Goal: Check status: Check status

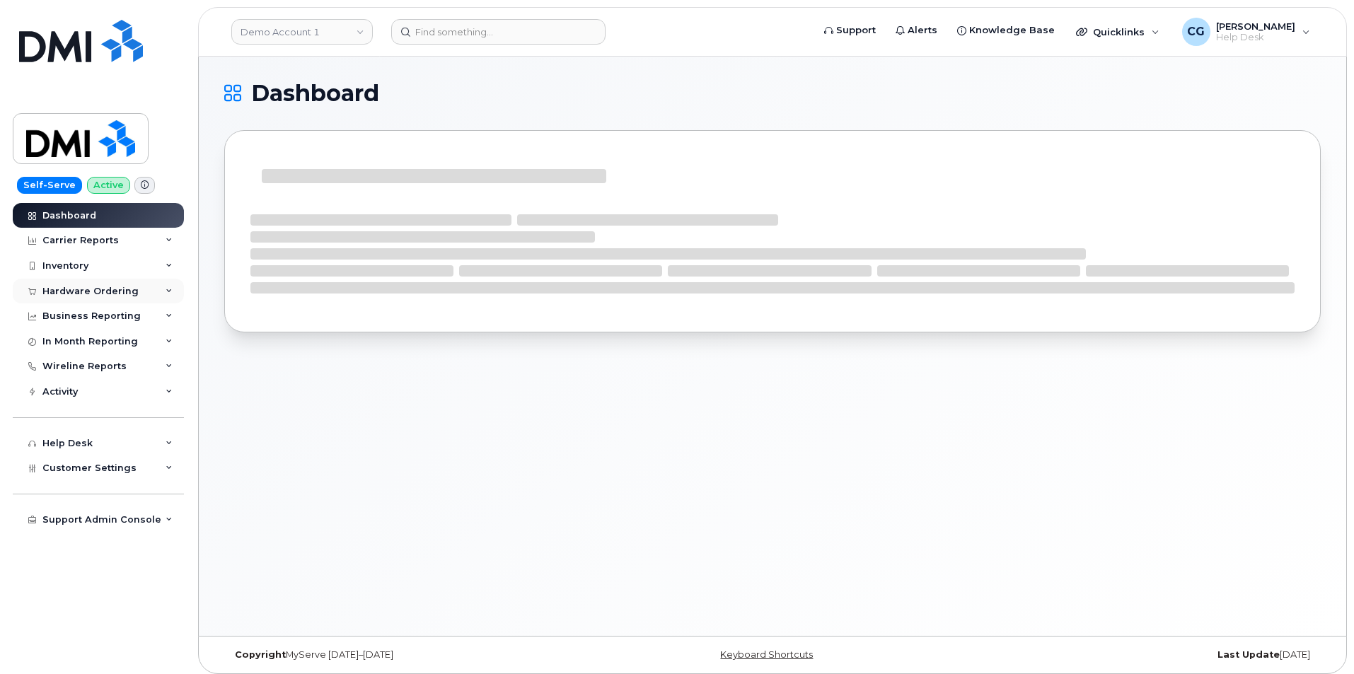
click at [57, 291] on div "Hardware Ordering" at bounding box center [90, 291] width 96 height 11
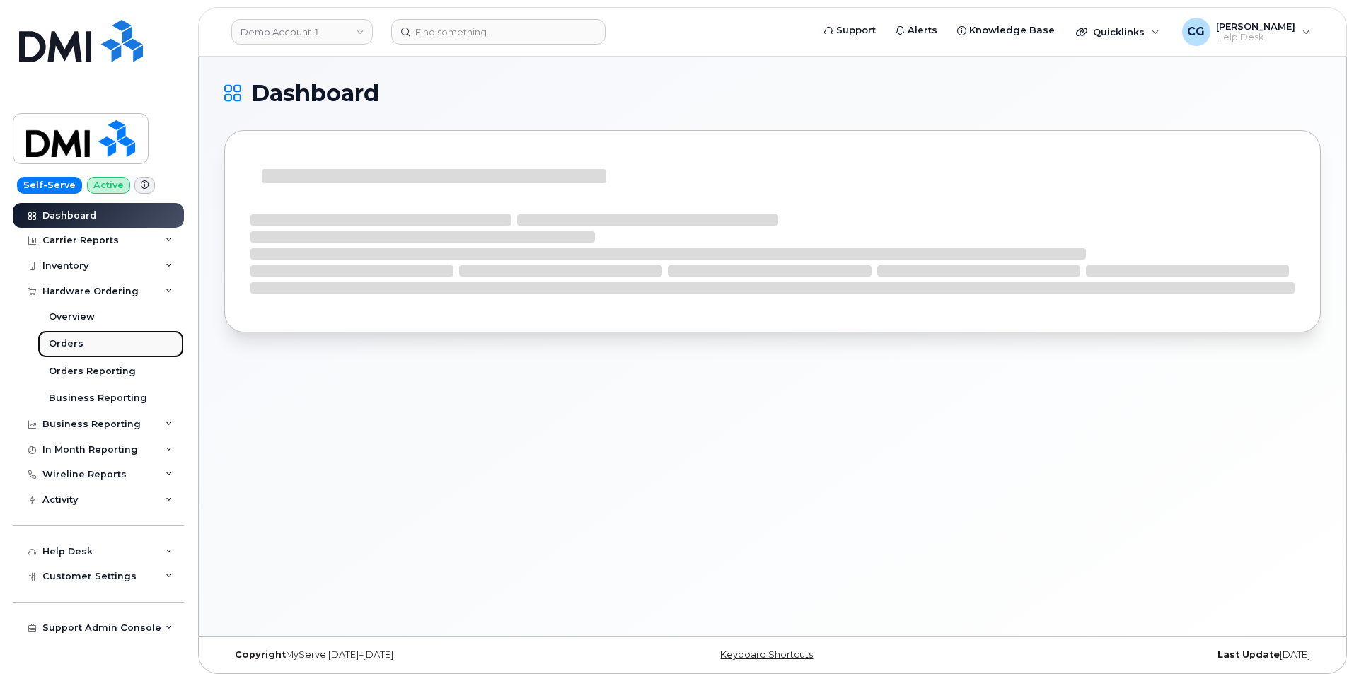
click at [68, 344] on div "Orders" at bounding box center [66, 343] width 35 height 13
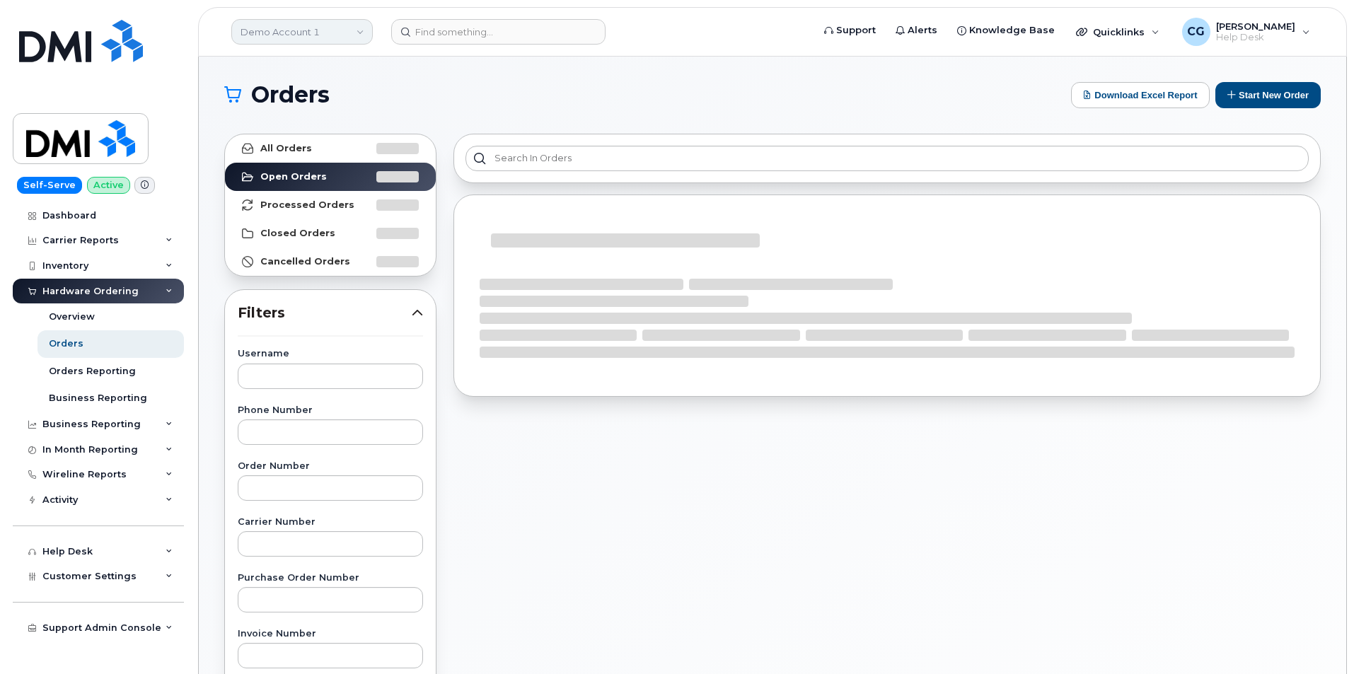
click at [278, 33] on link "Demo Account 1" at bounding box center [301, 31] width 141 height 25
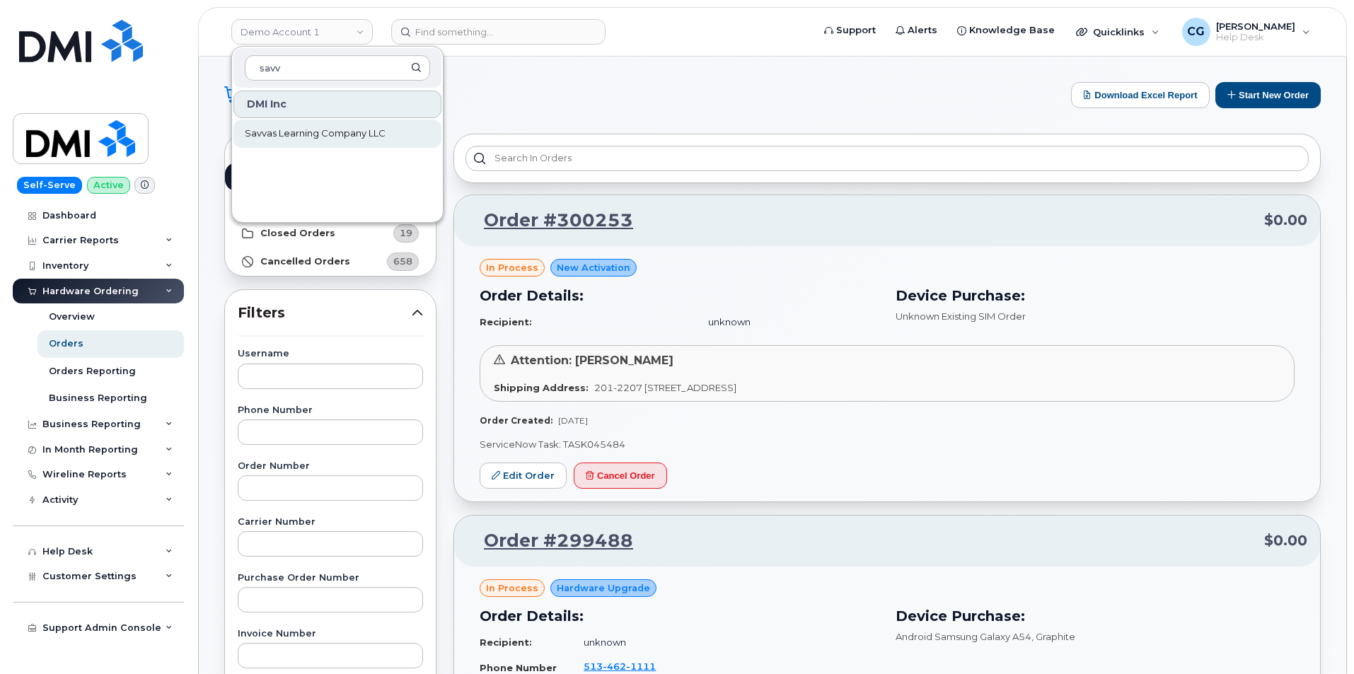
type input "savv"
click at [293, 132] on span "Savvas Learning Company LLC" at bounding box center [315, 134] width 141 height 14
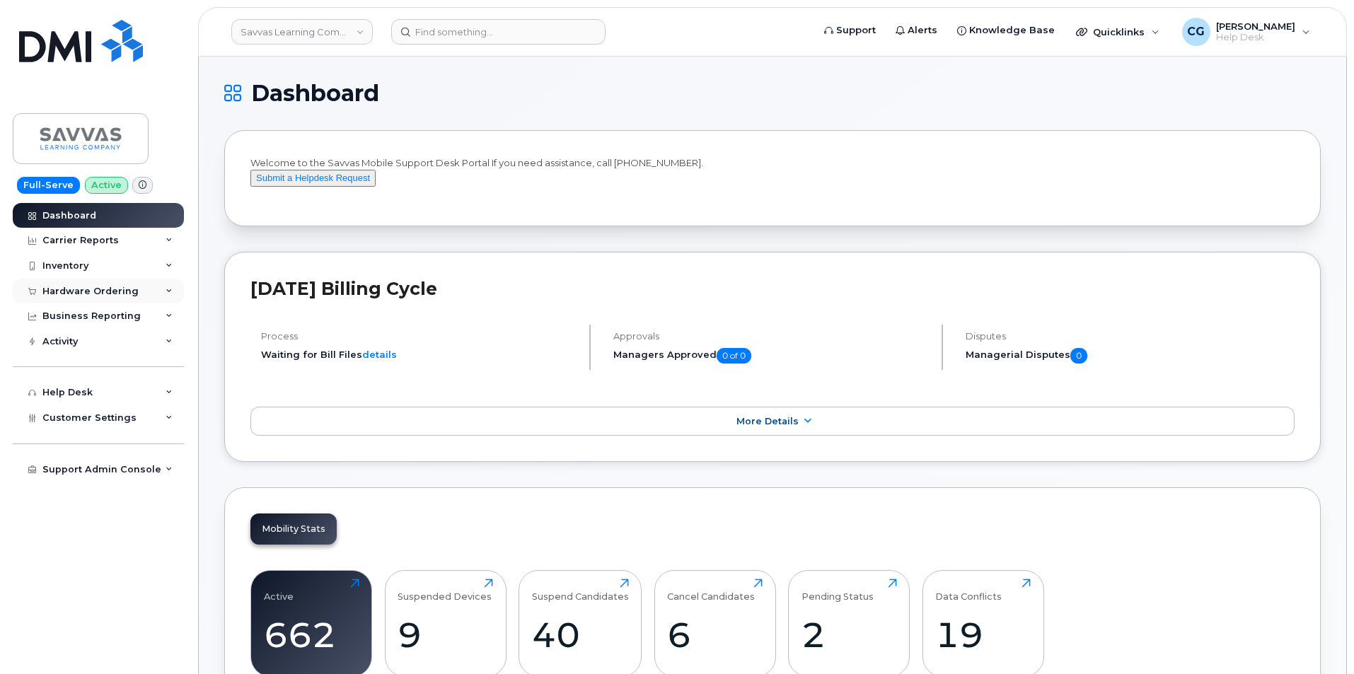
click at [70, 289] on div "Hardware Ordering" at bounding box center [90, 291] width 96 height 11
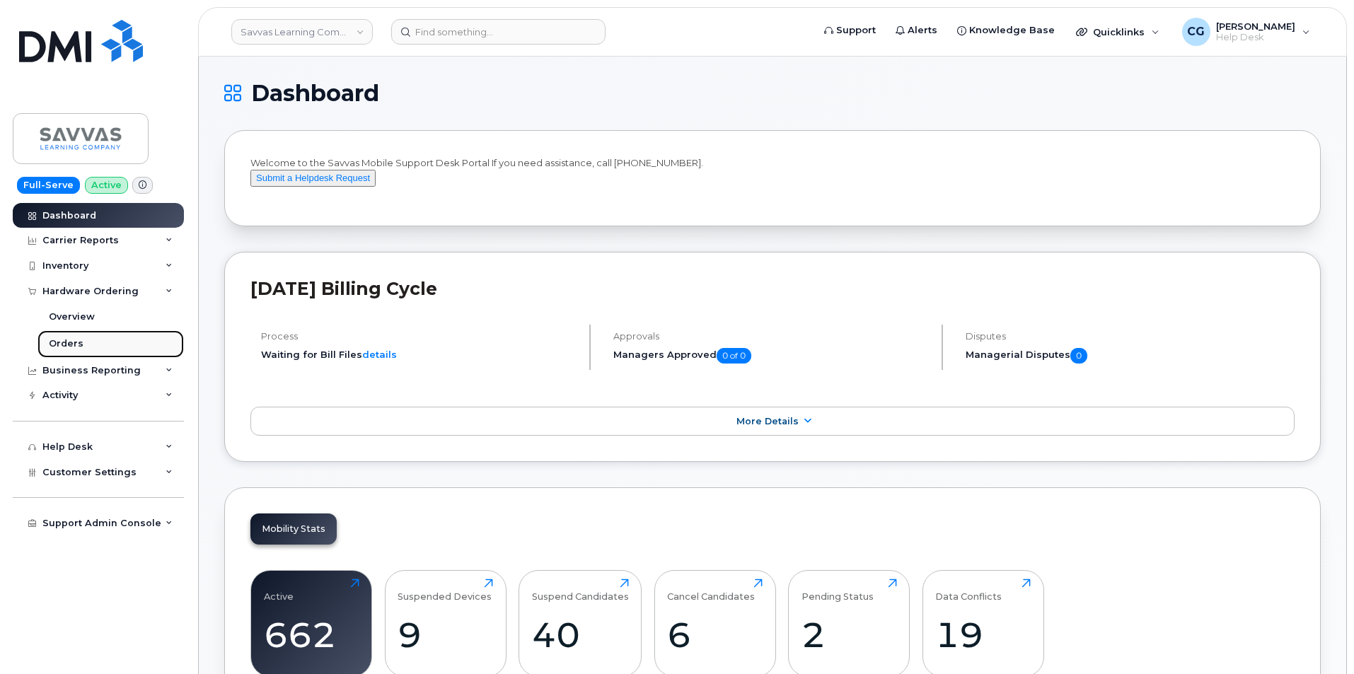
click at [71, 343] on div "Orders" at bounding box center [66, 343] width 35 height 13
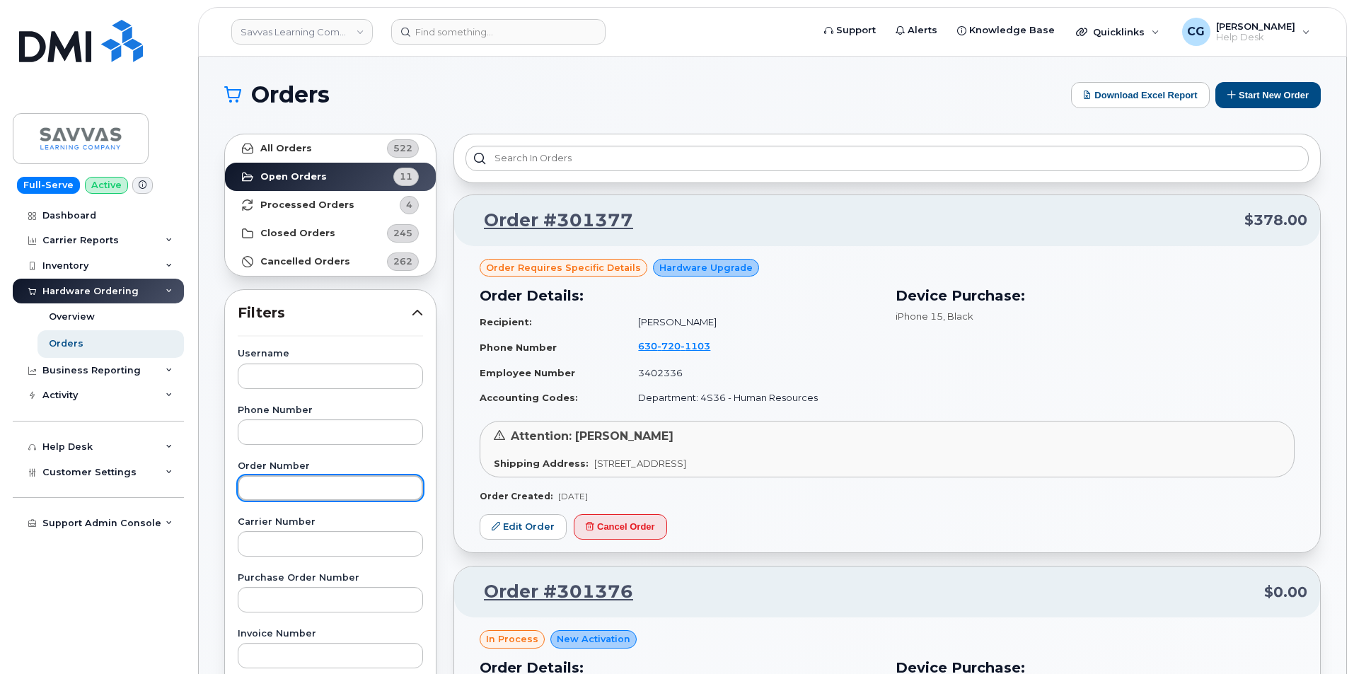
click at [303, 478] on input "text" at bounding box center [330, 487] width 185 height 25
type input "301198"
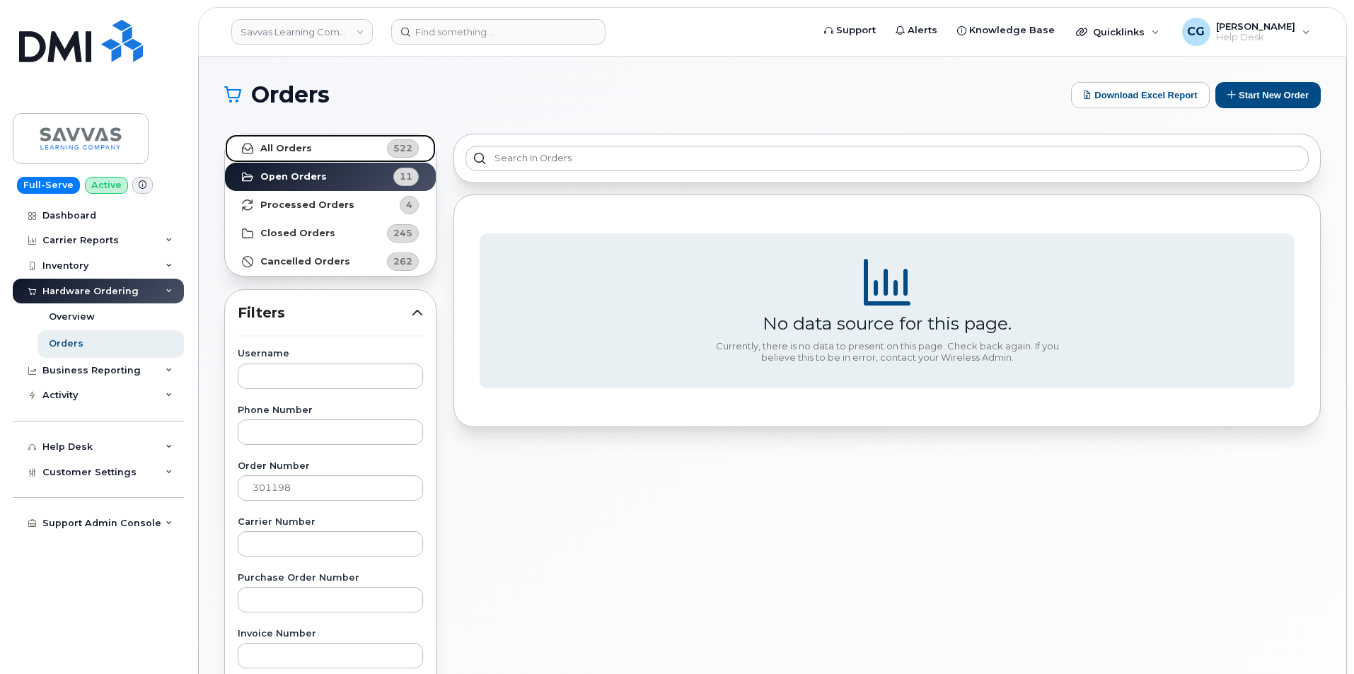
click at [279, 146] on strong "All Orders" at bounding box center [286, 148] width 52 height 11
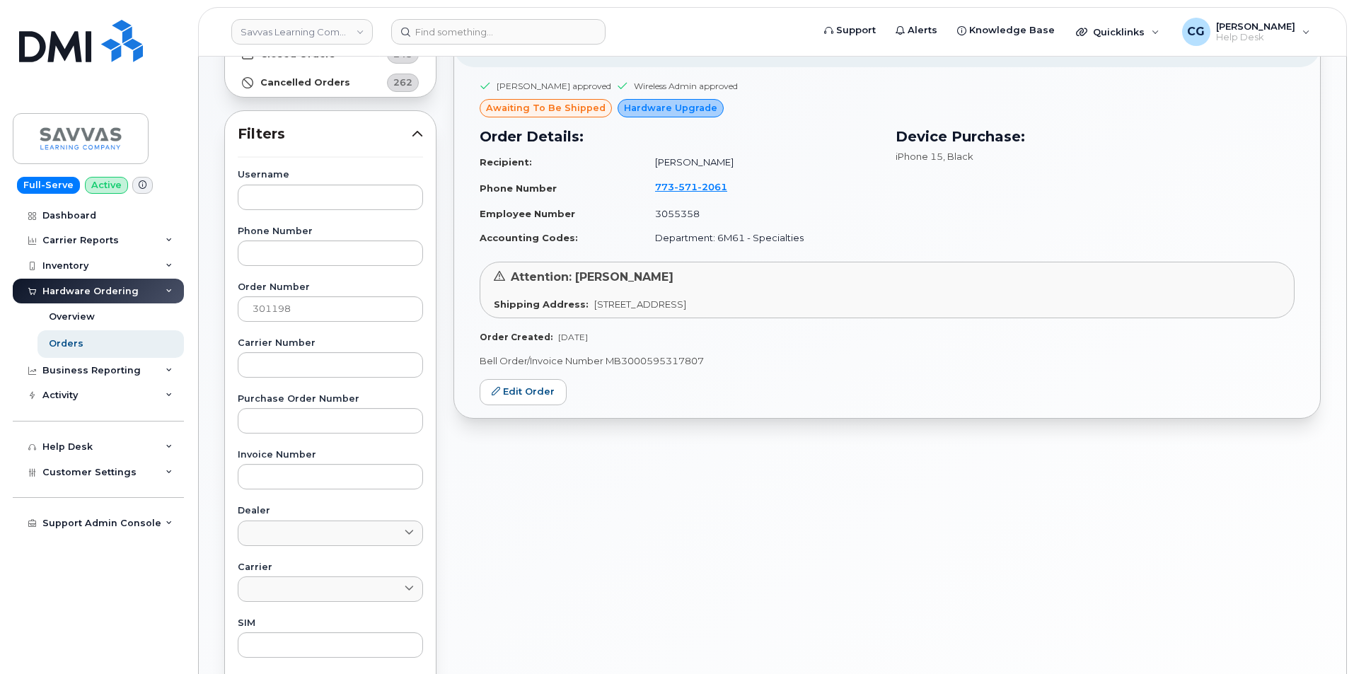
scroll to position [71, 0]
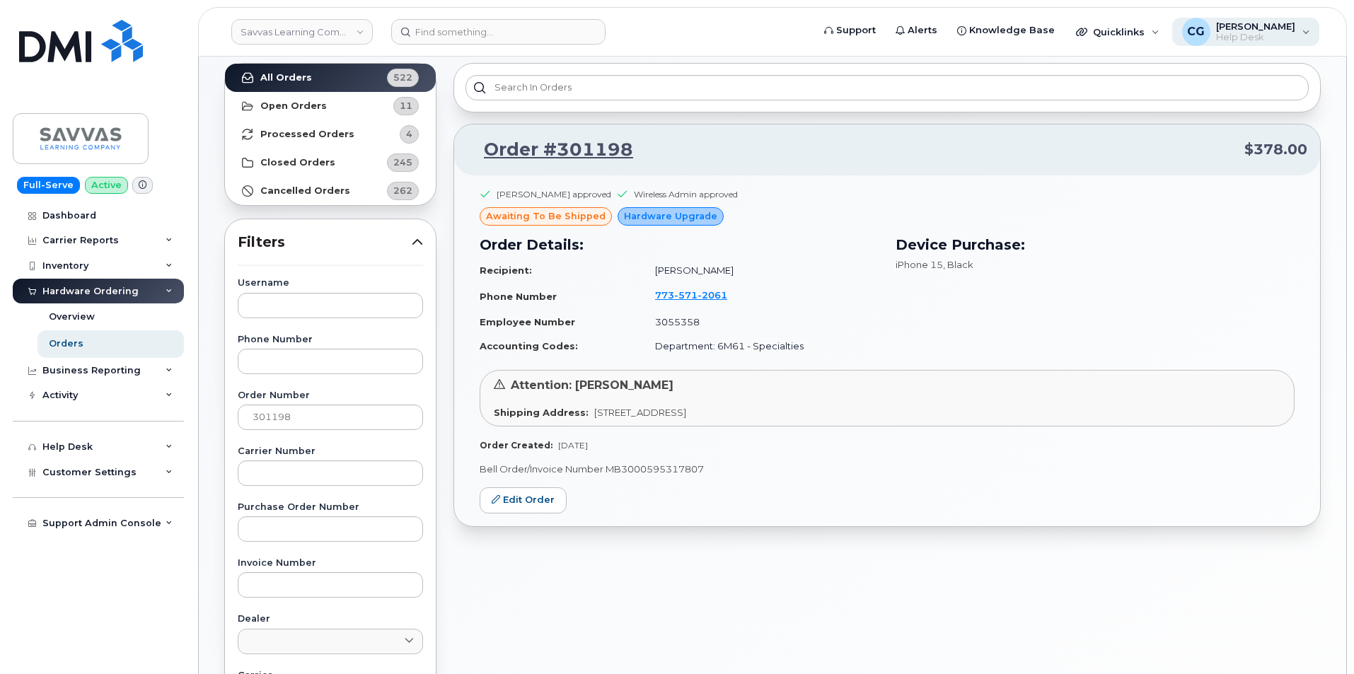
click at [1255, 35] on span "Help Desk" at bounding box center [1255, 37] width 79 height 11
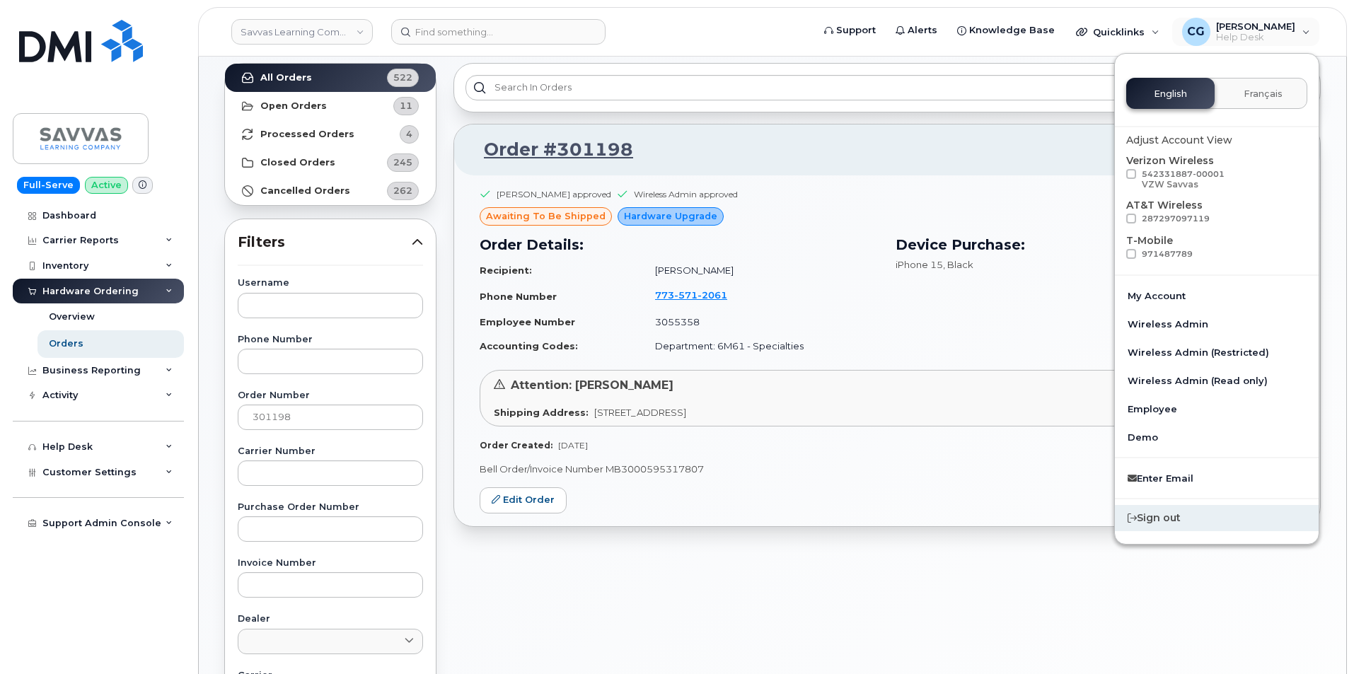
click at [1190, 521] on div "Sign out" at bounding box center [1217, 518] width 204 height 26
